Goal: Transaction & Acquisition: Register for event/course

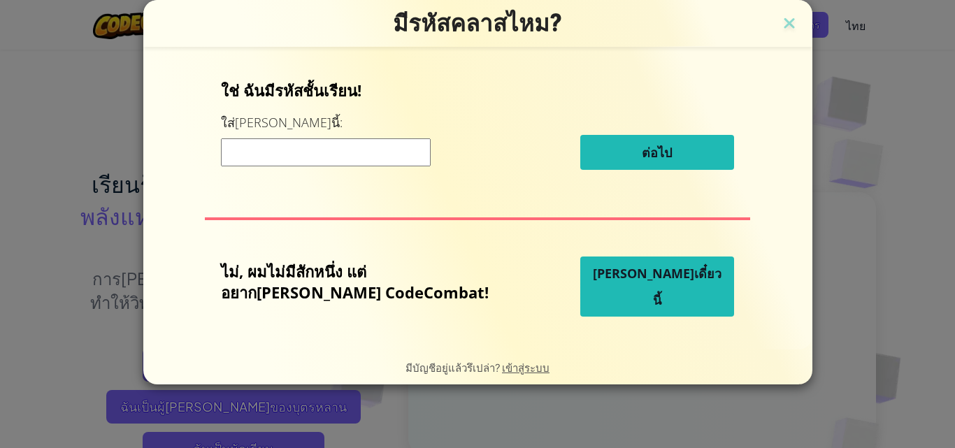
click at [324, 152] on input at bounding box center [326, 152] width 210 height 28
type input "GiftFalseFast"
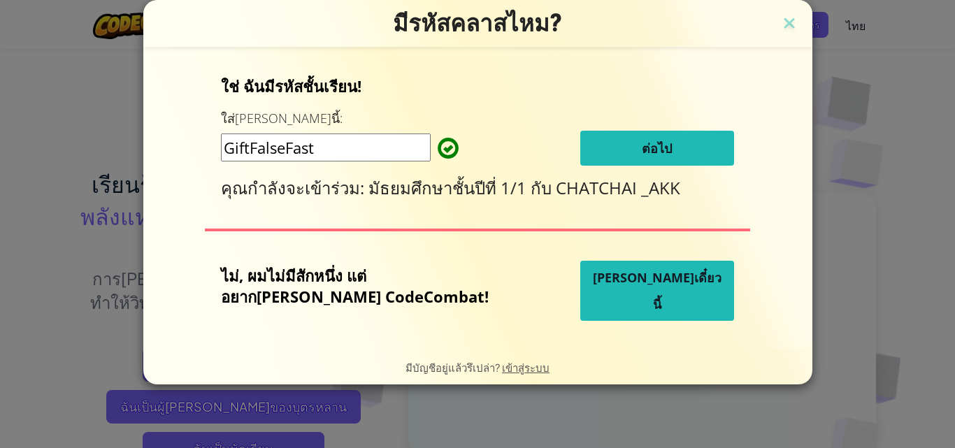
click at [580, 152] on button "ต่อไป" at bounding box center [657, 148] width 154 height 35
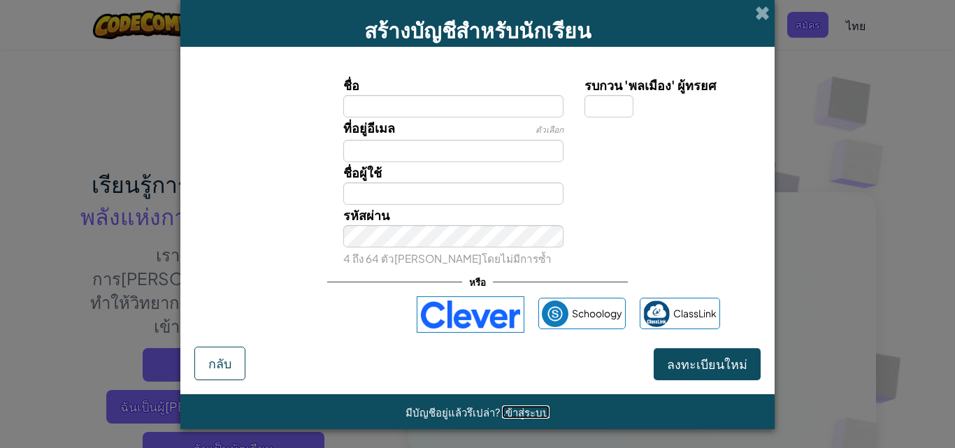
click at [513, 415] on span "เข้าสู่ระบบ" at bounding box center [526, 412] width 48 height 13
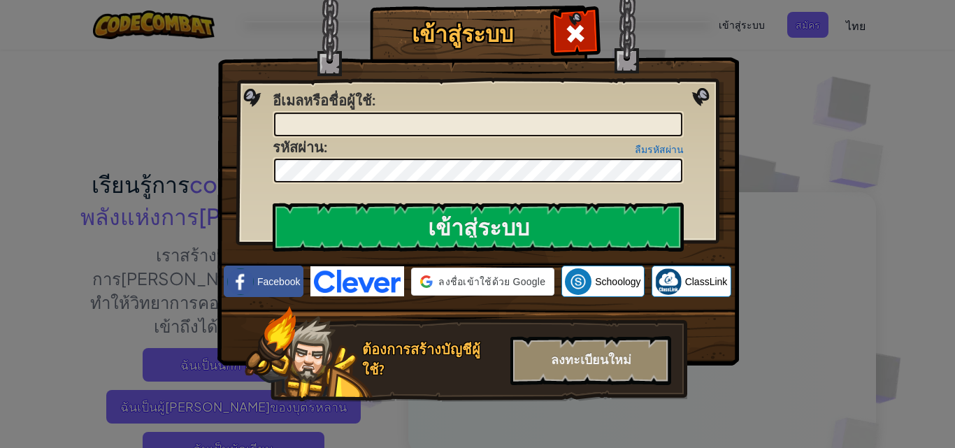
type input "[PERSON_NAME]ตา มัญยะ[PERSON_NAME]ษ"
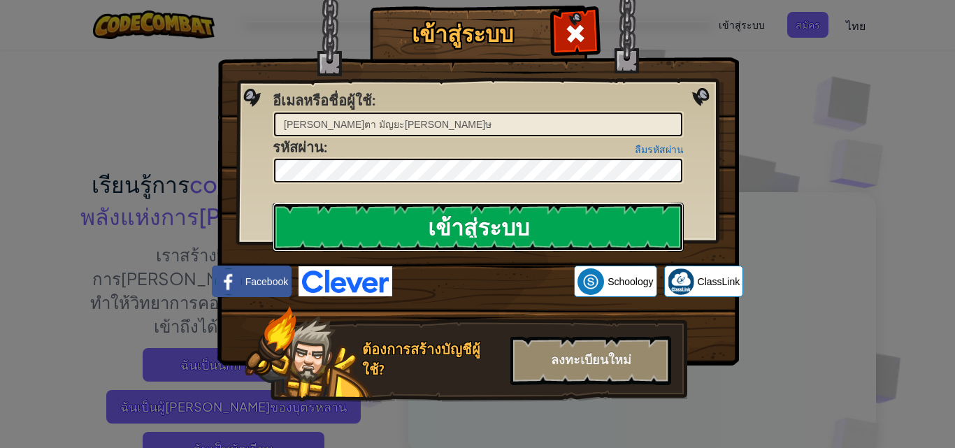
click at [426, 224] on input "เข้าสู่ระบบ" at bounding box center [478, 227] width 411 height 49
